Goal: Unclear

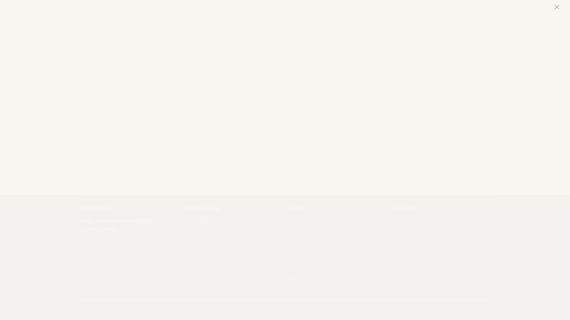
scroll to position [7060, 0]
